Goal: Find specific page/section: Find specific page/section

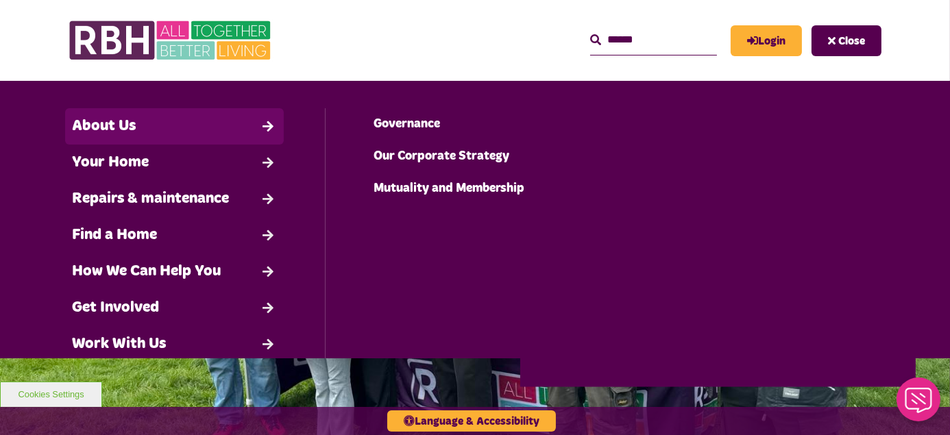
click at [113, 121] on link "About Us" at bounding box center [174, 126] width 219 height 36
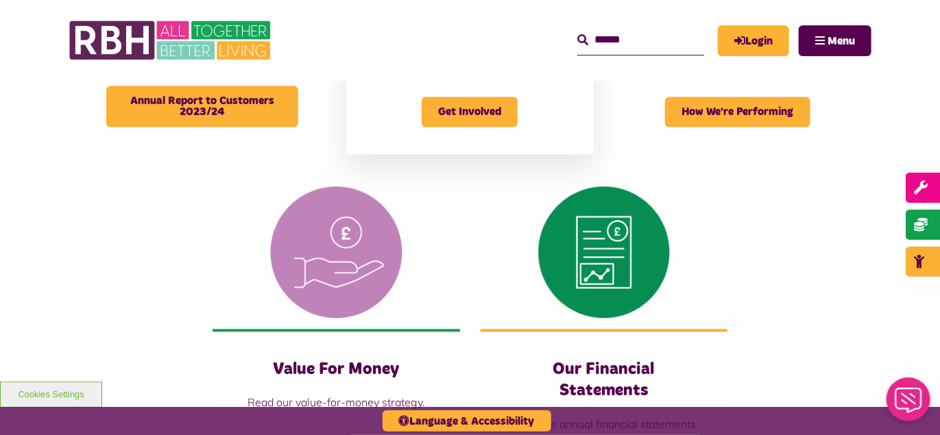
scroll to position [1326, 0]
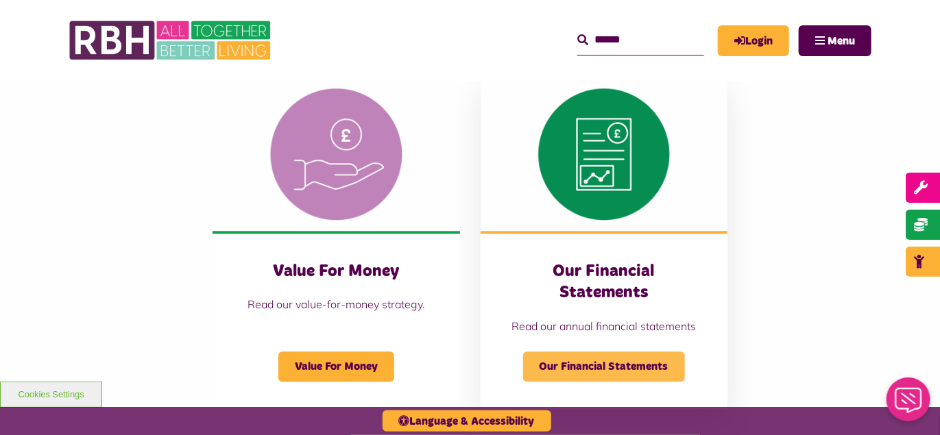
click at [616, 352] on span "Our Financial Statements" at bounding box center [604, 367] width 162 height 30
